Goal: Task Accomplishment & Management: Use online tool/utility

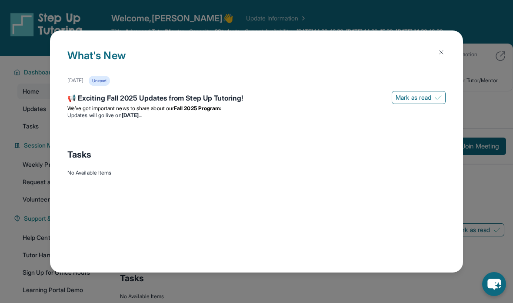
click at [440, 49] on img at bounding box center [441, 52] width 7 height 7
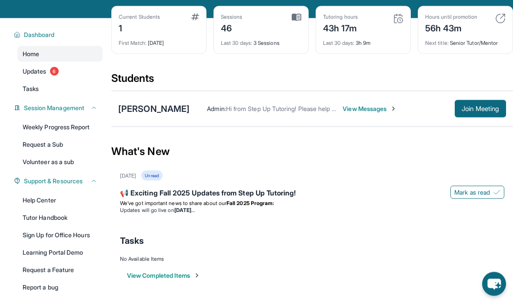
scroll to position [38, 0]
click at [41, 70] on span "Updates" at bounding box center [35, 70] width 24 height 9
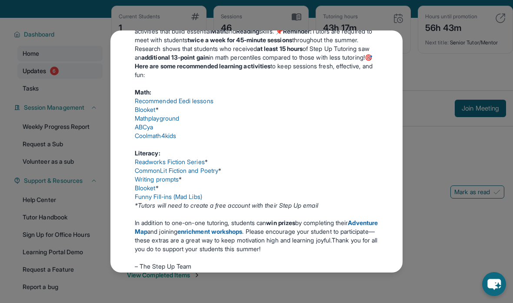
scroll to position [332, 0]
click at [202, 104] on link "Recommended Eedi lessons" at bounding box center [174, 99] width 79 height 7
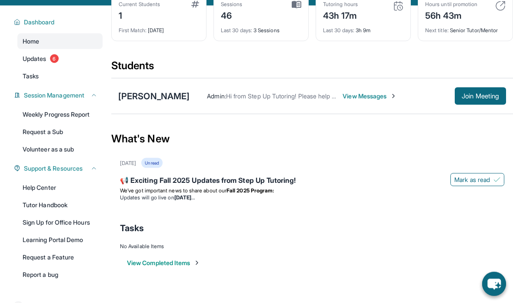
scroll to position [56, 0]
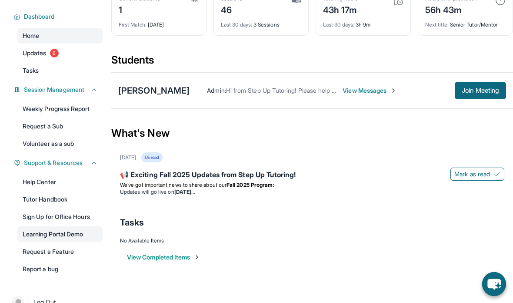
click at [73, 236] on link "Learning Portal Demo" at bounding box center [59, 234] width 85 height 16
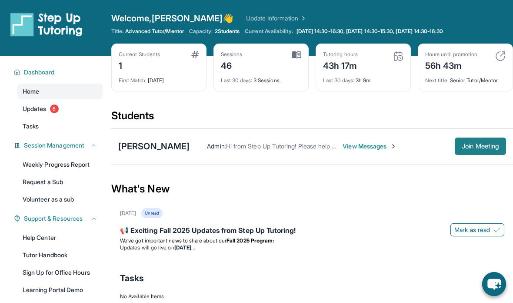
click at [482, 145] on span "Join Meeting" at bounding box center [480, 145] width 37 height 5
